Goal: Check status: Check status

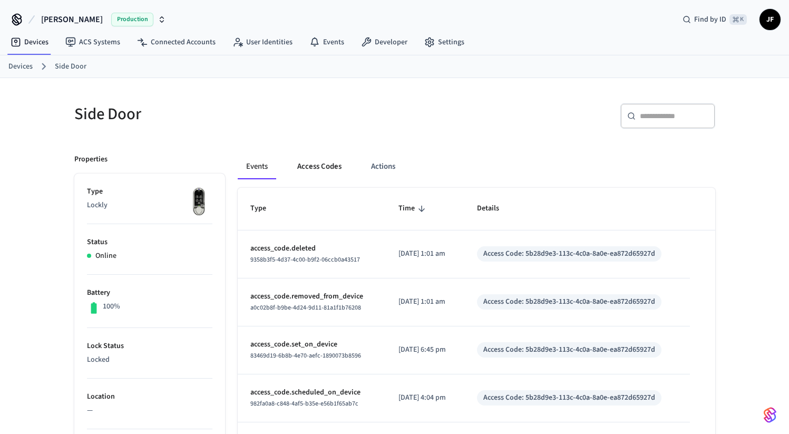
click at [332, 173] on button "Access Codes" at bounding box center [319, 166] width 61 height 25
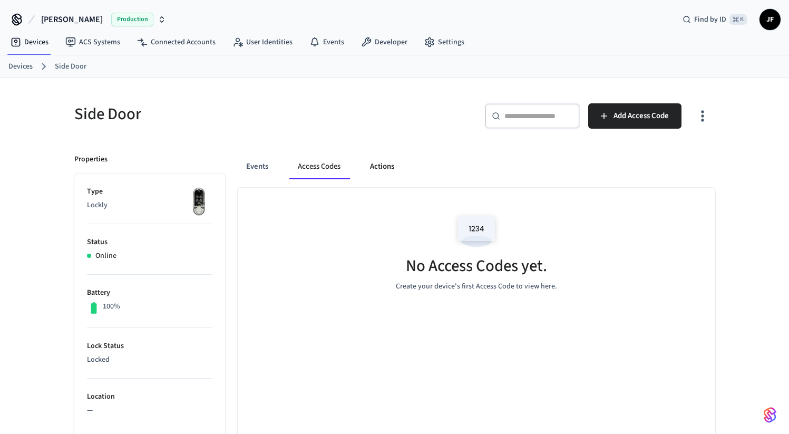
click at [373, 168] on button "Actions" at bounding box center [381, 166] width 41 height 25
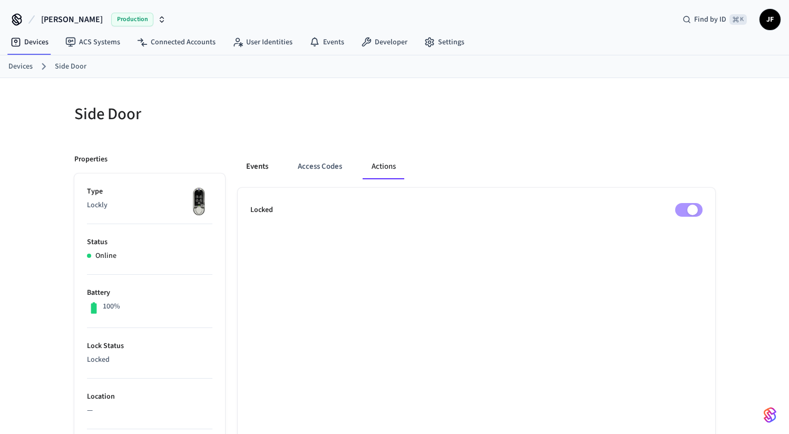
click at [257, 162] on button "Events" at bounding box center [257, 166] width 39 height 25
